Goal: Task Accomplishment & Management: Complete application form

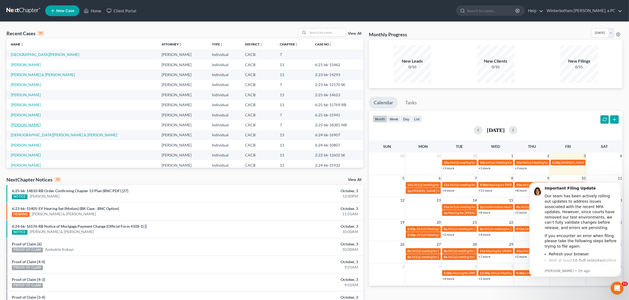
click at [20, 126] on link "[PERSON_NAME]" at bounding box center [26, 125] width 30 height 5
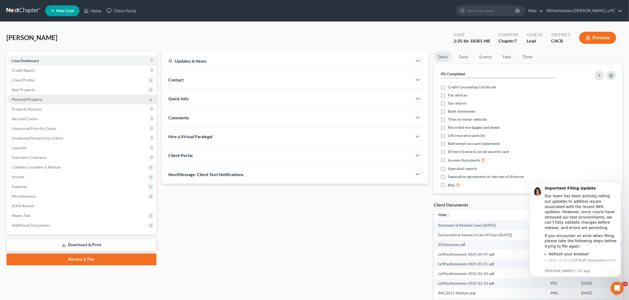
click at [22, 100] on span "Personal Property" at bounding box center [27, 99] width 31 height 5
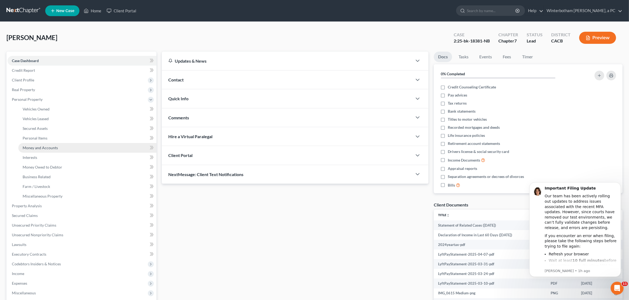
click at [50, 147] on span "Money and Accounts" at bounding box center [40, 148] width 35 height 5
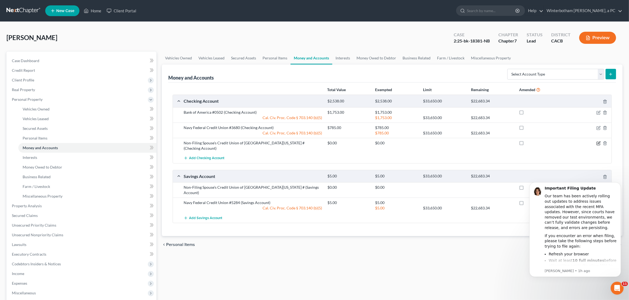
click at [600, 143] on div at bounding box center [588, 142] width 48 height 5
click at [598, 143] on icon "button" at bounding box center [598, 143] width 2 height 2
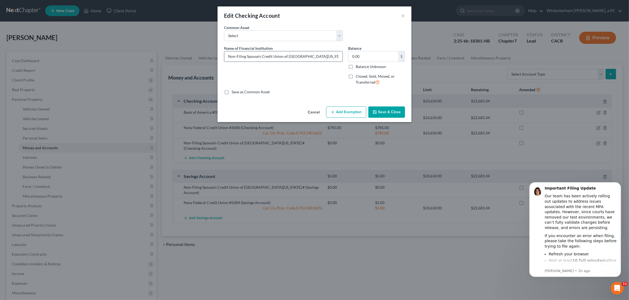
click at [322, 56] on input "Non-Filing Spouse's Credit Union of [GEOGRAPHIC_DATA][US_STATE] #" at bounding box center [283, 56] width 118 height 10
type input "Non-Filing Spouse's Credit Union of [GEOGRAPHIC_DATA][US_STATE] #88-30"
click at [364, 55] on input "0.00" at bounding box center [373, 56] width 50 height 10
type input "97"
drag, startPoint x: 349, startPoint y: 114, endPoint x: 314, endPoint y: 125, distance: 36.4
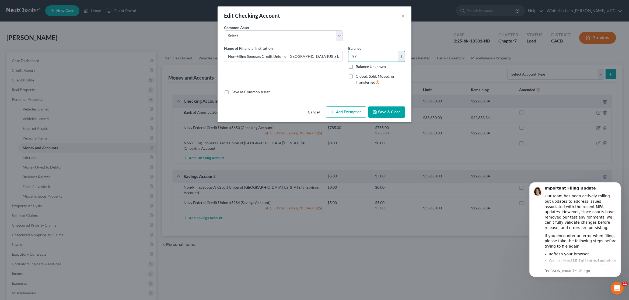
click at [345, 114] on button "Add Exemption" at bounding box center [346, 112] width 40 height 11
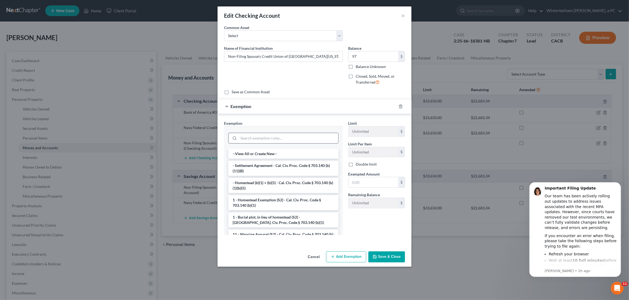
click at [252, 141] on input "search" at bounding box center [288, 138] width 100 height 10
type input "u"
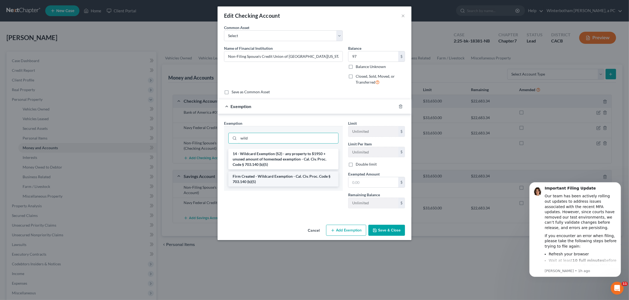
type input "wild"
click at [274, 184] on li "Firm Created - Wildcard Exemption - Cal. Civ. Proc. Code § 703.140 (b)(5)" at bounding box center [283, 179] width 110 height 15
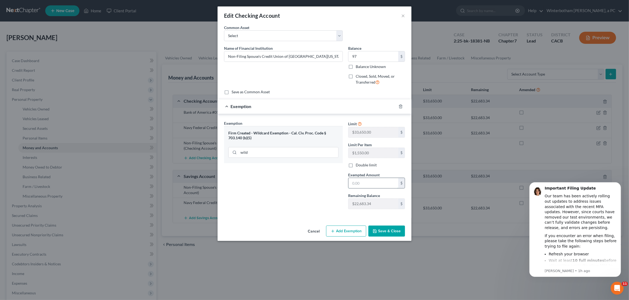
click at [364, 185] on input "text" at bounding box center [373, 183] width 50 height 10
type input "97"
drag, startPoint x: 391, startPoint y: 233, endPoint x: 343, endPoint y: 235, distance: 48.5
click at [391, 233] on button "Save & Close" at bounding box center [386, 231] width 37 height 11
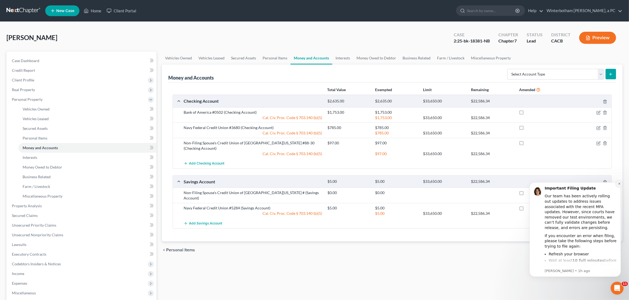
click at [619, 184] on icon "Dismiss notification" at bounding box center [618, 183] width 3 height 3
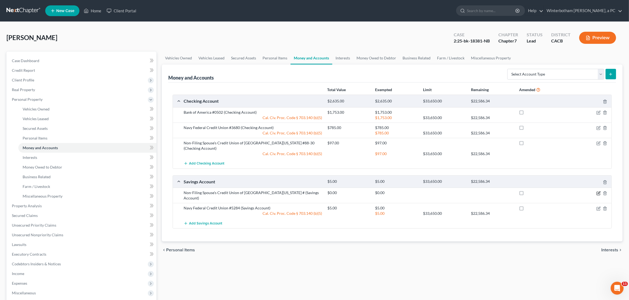
click at [599, 191] on icon "button" at bounding box center [598, 193] width 4 height 4
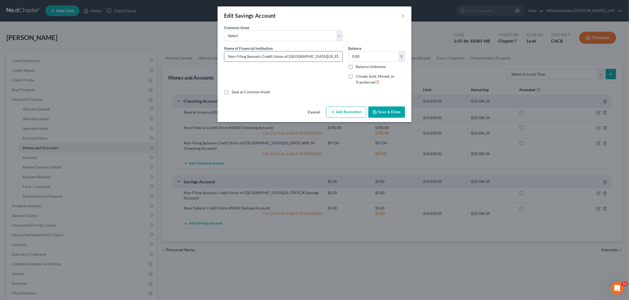
click at [329, 57] on input "Non-Filing Spouse's Credit Union of [GEOGRAPHIC_DATA][US_STATE] #" at bounding box center [283, 56] width 118 height 10
type input "Non-Filing Spouse's Credit Union of [GEOGRAPHIC_DATA][US_STATE] #88-00"
click at [371, 59] on input "0.00" at bounding box center [373, 56] width 50 height 10
type input "5"
click at [342, 112] on button "Add Exemption" at bounding box center [346, 112] width 40 height 11
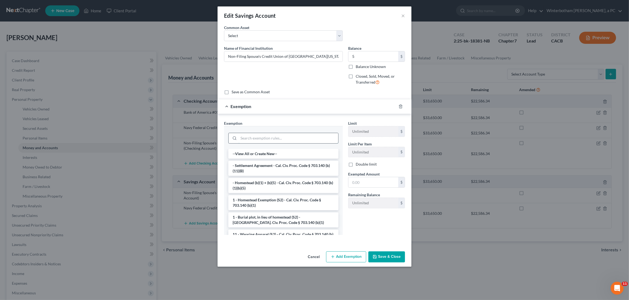
click at [250, 142] on input "search" at bounding box center [288, 138] width 100 height 10
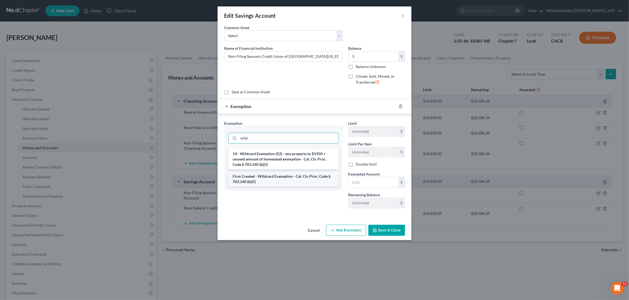
type input "wild"
drag, startPoint x: 262, startPoint y: 181, endPoint x: 273, endPoint y: 183, distance: 11.2
click at [263, 181] on li "Firm Created - Wildcard Exemption - Cal. Civ. Proc. Code § 703.140 (b)(5)" at bounding box center [283, 179] width 110 height 15
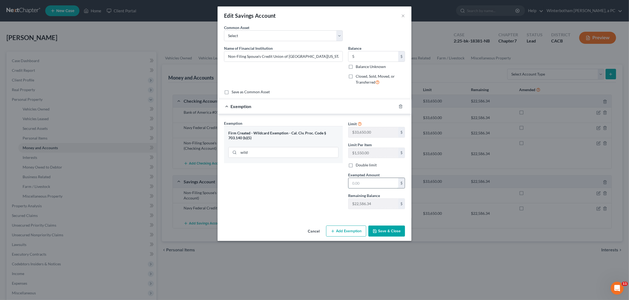
click at [359, 184] on input "text" at bounding box center [373, 183] width 50 height 10
type input "5"
click at [387, 230] on button "Save & Close" at bounding box center [386, 231] width 37 height 11
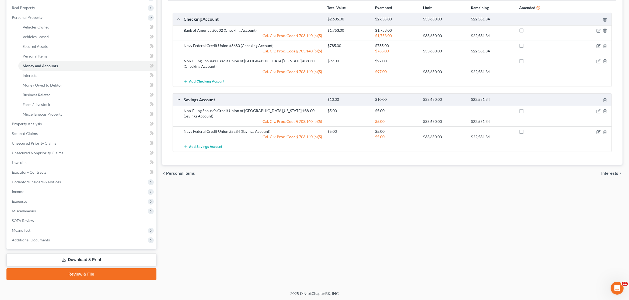
click at [65, 258] on icon at bounding box center [64, 260] width 4 height 4
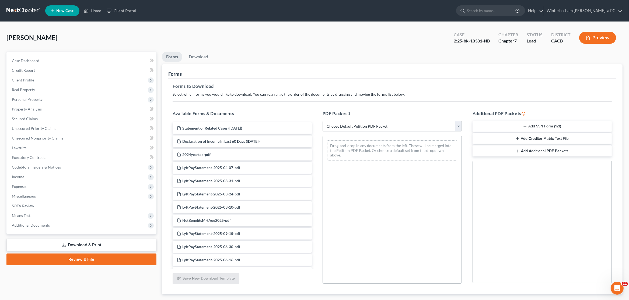
click at [373, 121] on div "PDF Packet 1 Choose Default Petition PDF Packet Complete Bankruptcy Petition (a…" at bounding box center [392, 197] width 150 height 182
click at [322, 121] on select "Choose Default Petition PDF Packet Complete Bankruptcy Petition (all forms and …" at bounding box center [391, 126] width 139 height 11
select select "0"
click option "Complete Bankruptcy Petition (all forms and schedules)" at bounding box center [0, 0] width 0 height 0
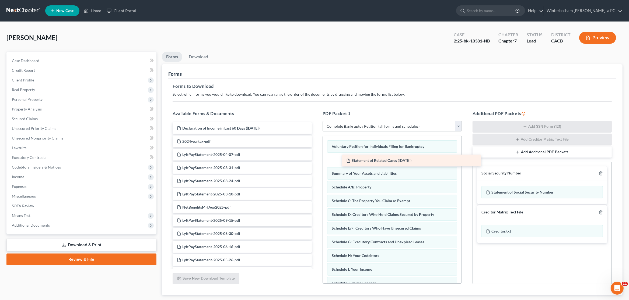
drag, startPoint x: 203, startPoint y: 128, endPoint x: 374, endPoint y: 155, distance: 172.8
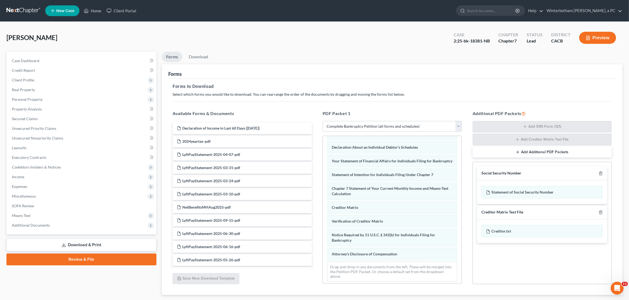
scroll to position [151, 0]
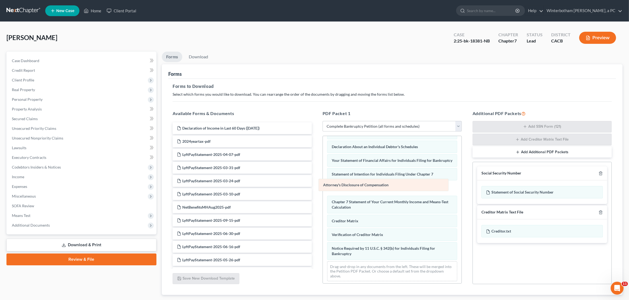
drag, startPoint x: 383, startPoint y: 258, endPoint x: 374, endPoint y: 187, distance: 71.6
click at [374, 187] on div "Attorney's Disclosure of Compensation Voluntary Petition for Individuals Filing…" at bounding box center [392, 135] width 139 height 300
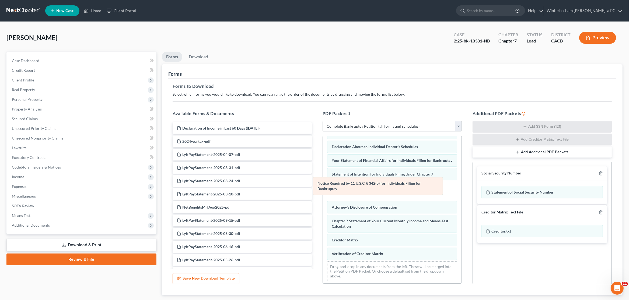
drag, startPoint x: 394, startPoint y: 257, endPoint x: 380, endPoint y: 189, distance: 68.8
click at [380, 189] on div "Notice Required by 11 U.S.C. § 342(b) for Individuals Filing for Bankruptcy Vol…" at bounding box center [392, 135] width 139 height 300
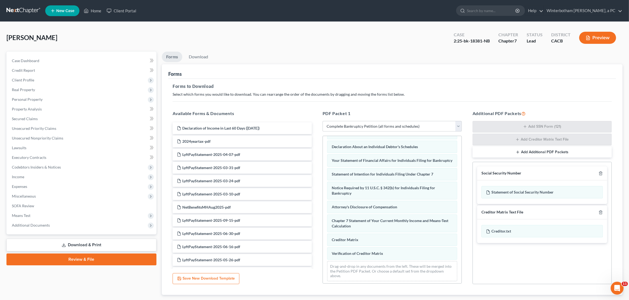
scroll to position [0, 0]
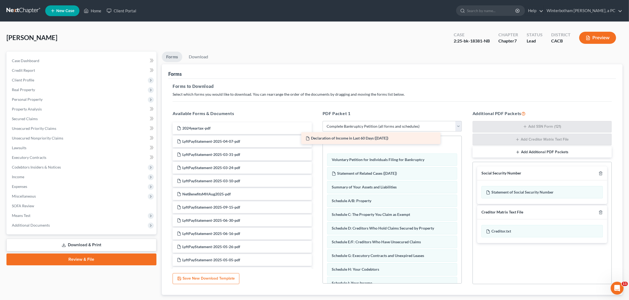
drag, startPoint x: 265, startPoint y: 127, endPoint x: 393, endPoint y: 137, distance: 128.8
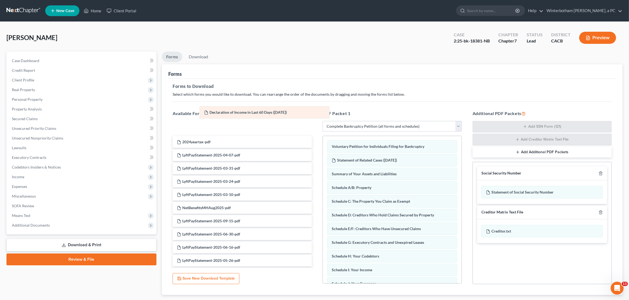
drag, startPoint x: 377, startPoint y: 146, endPoint x: 248, endPoint y: 112, distance: 132.8
click at [323, 136] on div "Declaration of Income in Last 60 Days ([DATE]) Declaration of Income in Last 60…" at bounding box center [392, 286] width 139 height 300
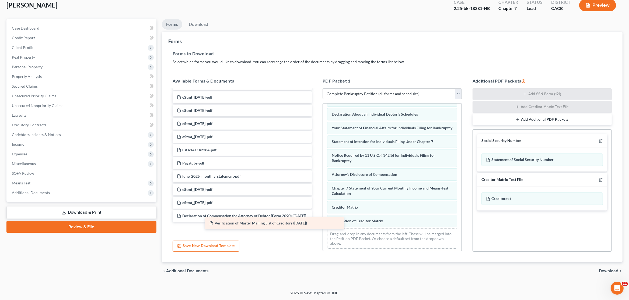
scroll to position [505, 0]
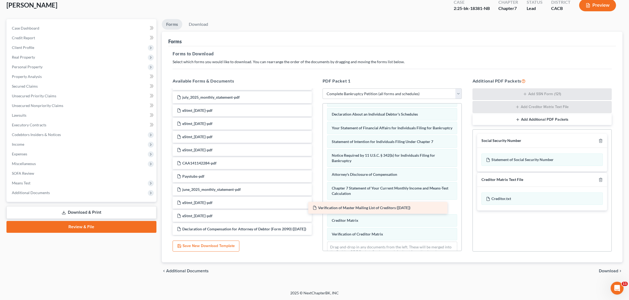
drag, startPoint x: 229, startPoint y: 228, endPoint x: 364, endPoint y: 207, distance: 137.2
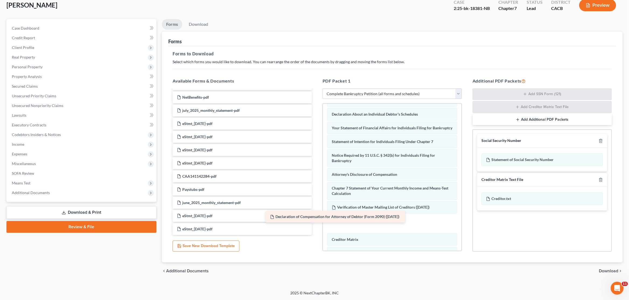
scroll to position [486, 0]
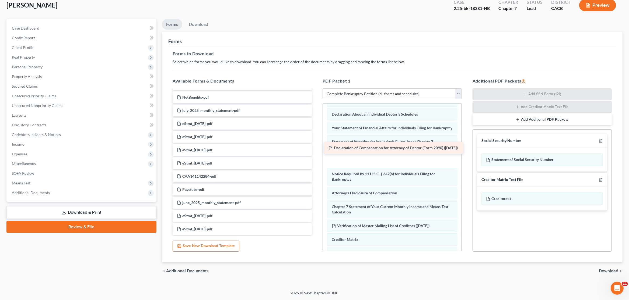
drag, startPoint x: 256, startPoint y: 226, endPoint x: 408, endPoint y: 152, distance: 168.0
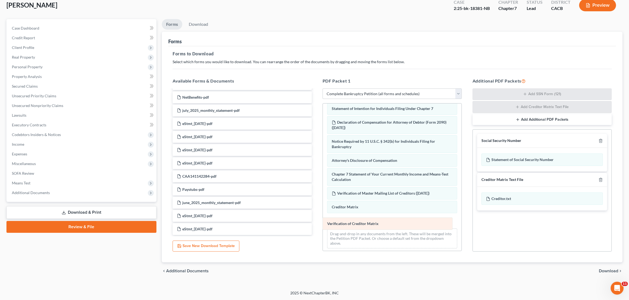
scroll to position [170, 0]
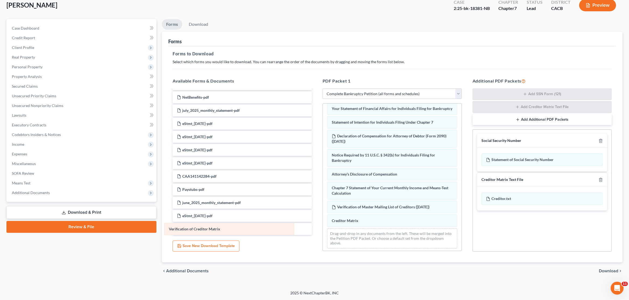
drag, startPoint x: 378, startPoint y: 224, endPoint x: 214, endPoint y: 229, distance: 164.5
click at [323, 229] on div "Verification of Creditor Matrix Voluntary Petition for Individuals Filing for B…" at bounding box center [392, 93] width 139 height 319
click at [600, 144] on div "Social Security Number" at bounding box center [542, 141] width 130 height 14
click at [600, 140] on icon "button" at bounding box center [600, 141] width 4 height 4
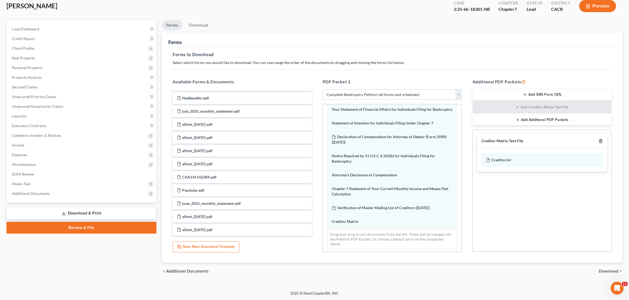
click at [600, 140] on icon "button" at bounding box center [600, 141] width 4 height 4
click at [604, 272] on span "Download" at bounding box center [607, 271] width 19 height 4
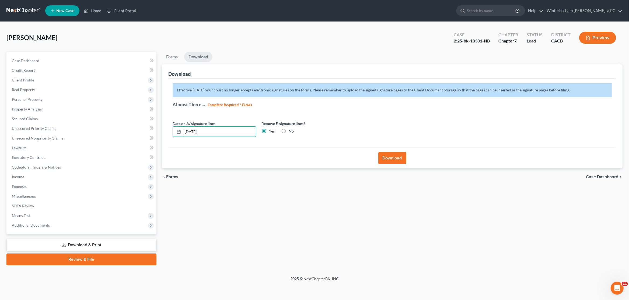
drag, startPoint x: 213, startPoint y: 136, endPoint x: 151, endPoint y: 128, distance: 62.1
click at [183, 132] on input "[DATE]" at bounding box center [219, 132] width 73 height 10
click at [395, 160] on button "Download" at bounding box center [392, 158] width 28 height 12
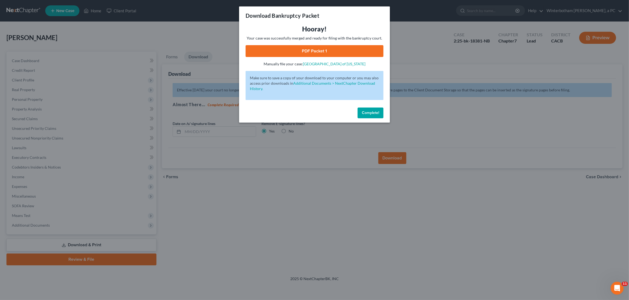
click at [320, 47] on link "PDF Packet 1" at bounding box center [314, 51] width 138 height 12
